Goal: Task Accomplishment & Management: Manage account settings

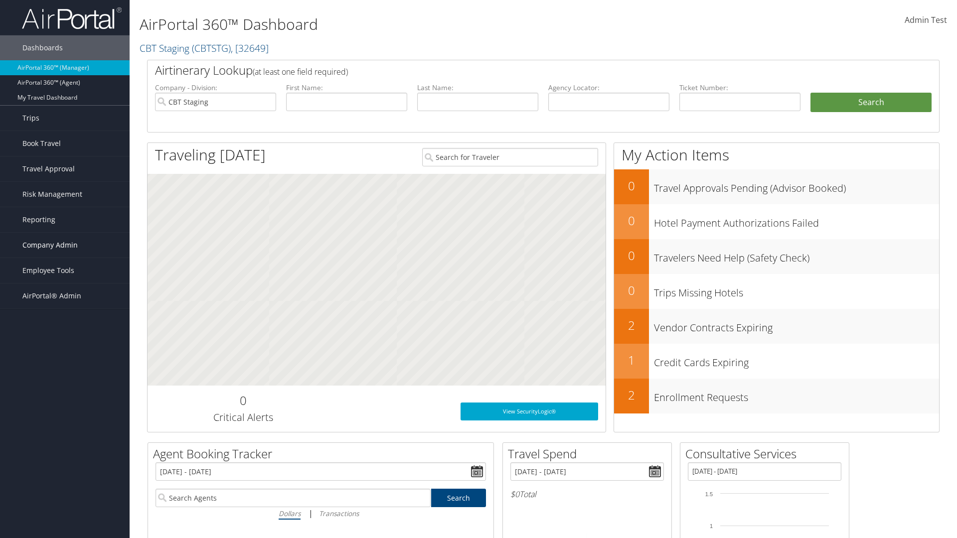
click at [65, 245] on span "Company Admin" at bounding box center [49, 245] width 55 height 25
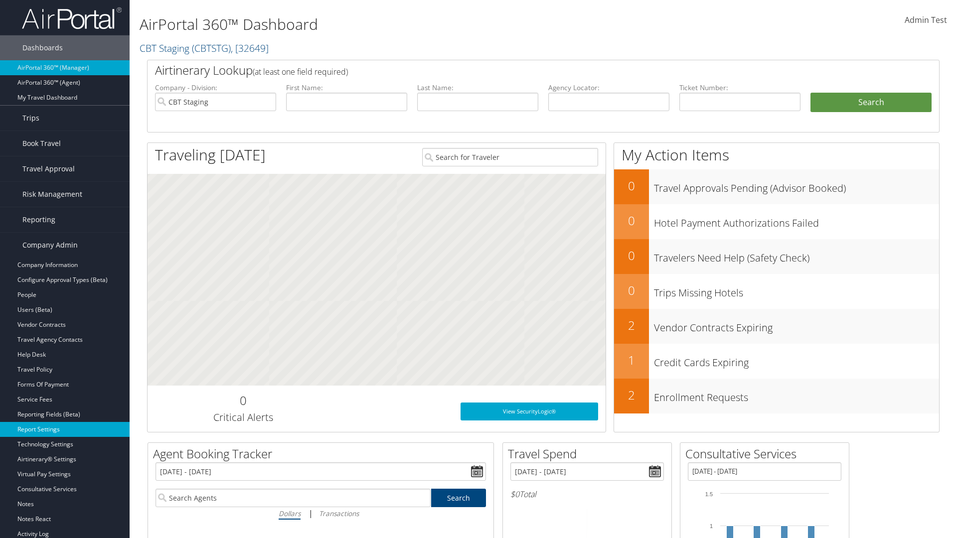
click at [65, 430] on link "Report Settings" at bounding box center [65, 429] width 130 height 15
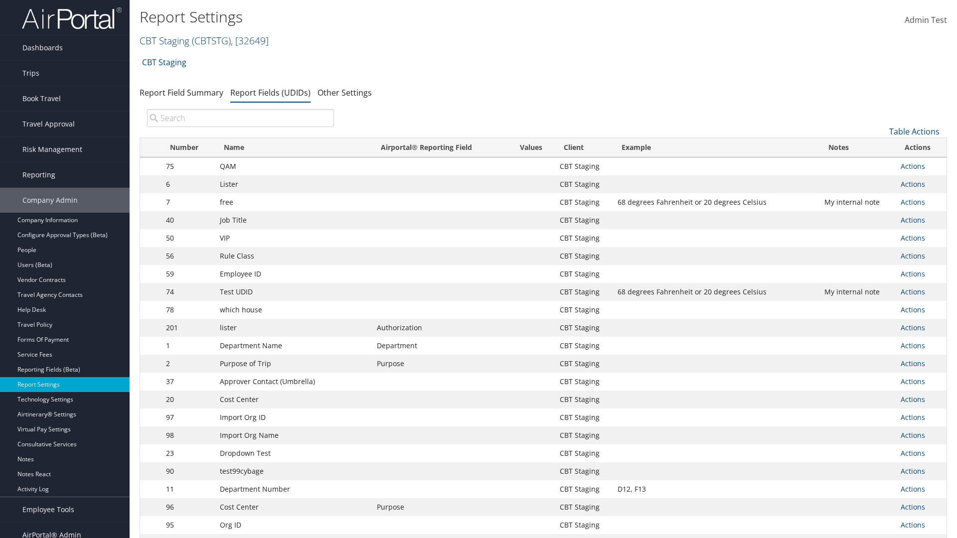
click at [164, 40] on link "CBT Staging ( CBTSTG ) , [ 32649 ]" at bounding box center [204, 40] width 129 height 13
click at [0, 0] on input "search" at bounding box center [0, 0] width 0 height 0
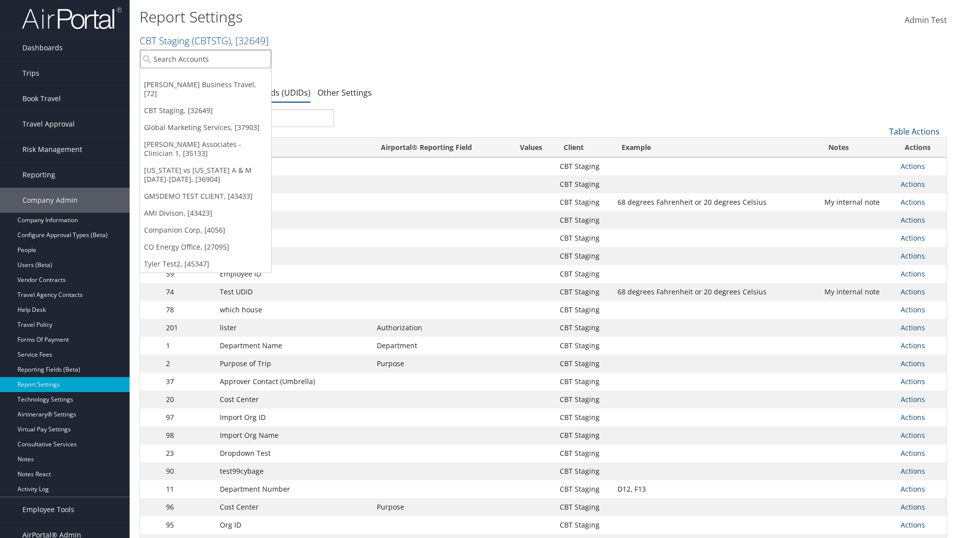
type input "CBTSTG"
click at [205, 77] on div "CBT Staging (CBTSTG), [32649]" at bounding box center [206, 77] width 142 height 9
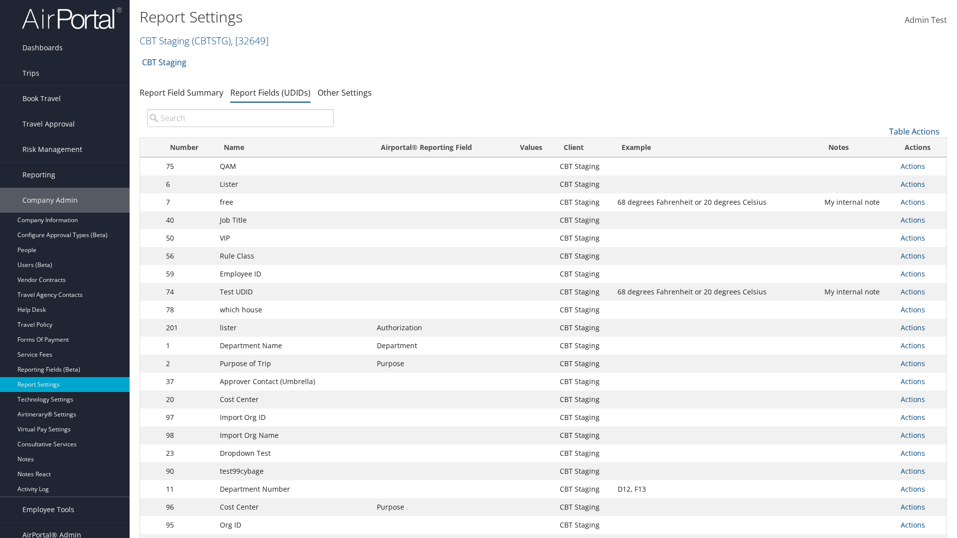
click at [240, 118] on input "search" at bounding box center [240, 118] width 187 height 18
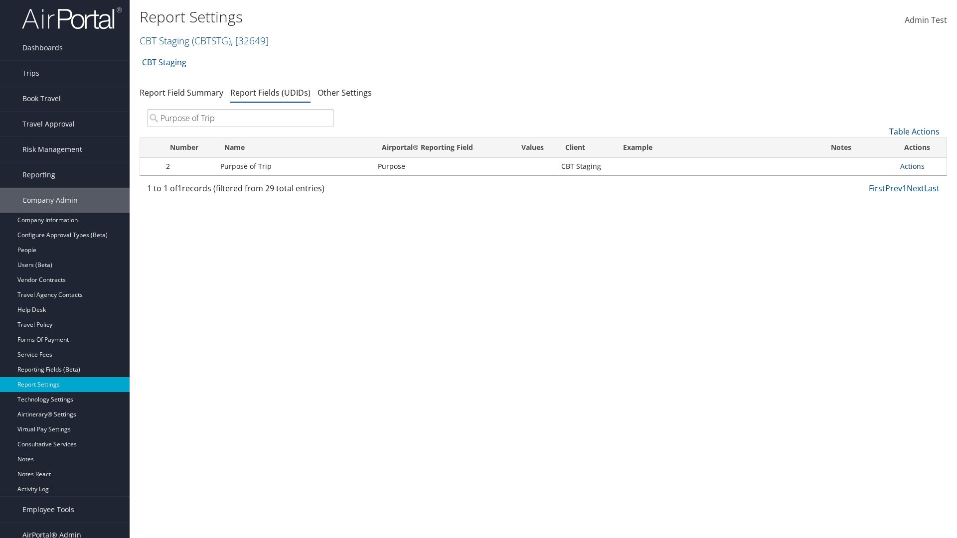
type input "Purpose of Trip"
click at [912, 166] on link "Actions" at bounding box center [912, 165] width 24 height 9
click at [873, 215] on link "Edit" at bounding box center [872, 215] width 99 height 17
select select "20"
select select "both"
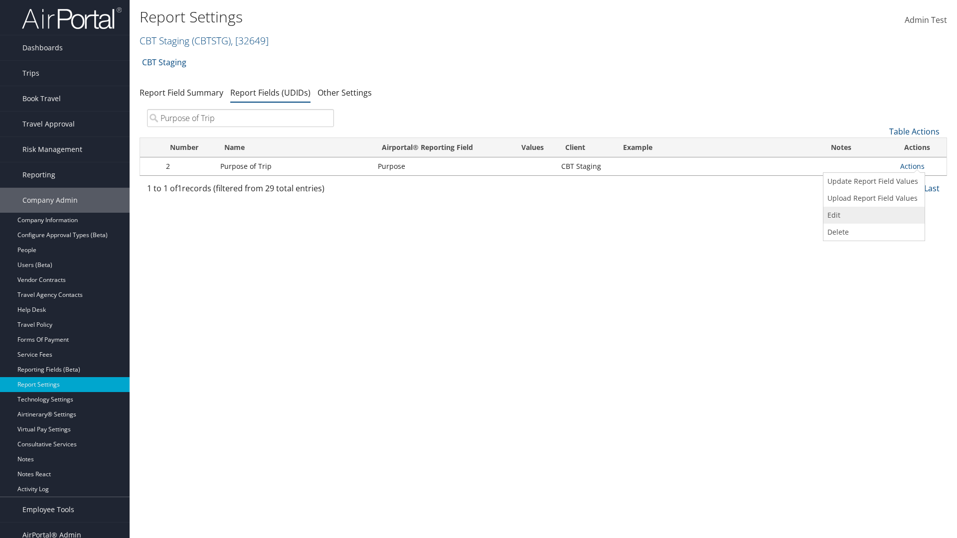
select select "trip"
